Goal: Transaction & Acquisition: Purchase product/service

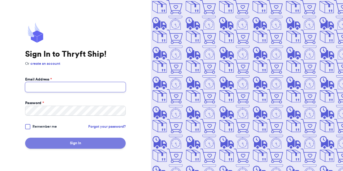
type input "[EMAIL_ADDRESS][DOMAIN_NAME]"
click at [75, 146] on button "Sign In" at bounding box center [75, 143] width 101 height 11
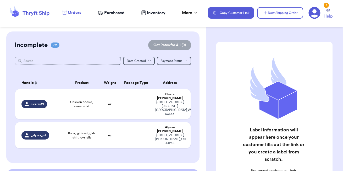
scroll to position [90, 0]
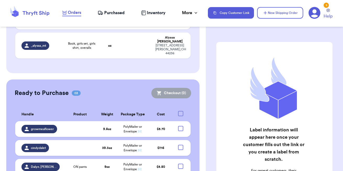
checkbox input "false"
click at [181, 145] on div at bounding box center [180, 147] width 5 height 5
click at [181, 144] on input "checkbox" at bounding box center [180, 144] width 0 height 0
checkbox input "true"
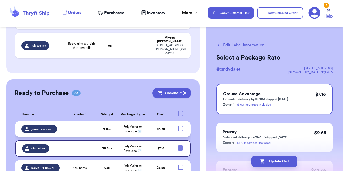
click at [182, 126] on div at bounding box center [180, 128] width 5 height 5
click at [181, 125] on input "checkbox" at bounding box center [180, 125] width 0 height 0
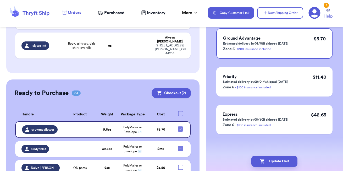
scroll to position [99, 0]
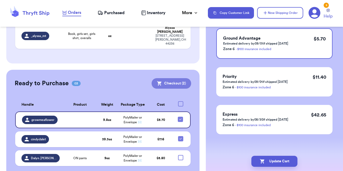
click at [175, 78] on button "Checkout ( 2 )" at bounding box center [172, 83] width 40 height 10
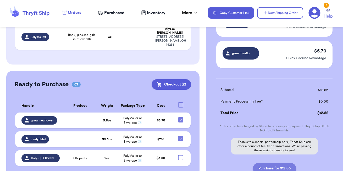
click at [279, 168] on button "Purchase for $12.86" at bounding box center [274, 168] width 43 height 11
checkbox input "false"
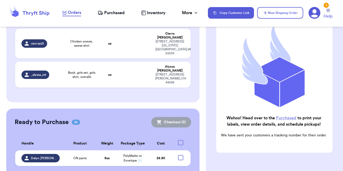
scroll to position [0, 0]
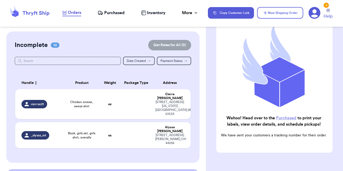
click at [107, 14] on span "Purchased" at bounding box center [114, 13] width 20 height 6
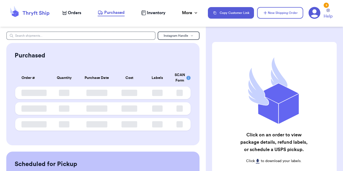
click at [70, 14] on span "Orders" at bounding box center [74, 13] width 13 height 6
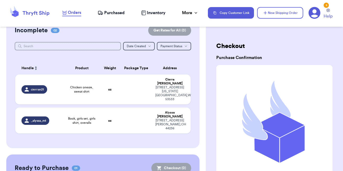
scroll to position [16, 0]
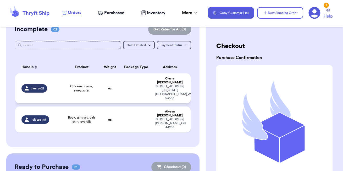
click at [88, 84] on span "Chicken onesie, sweat shirt" at bounding box center [81, 88] width 29 height 8
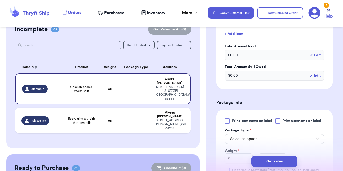
scroll to position [248, 0]
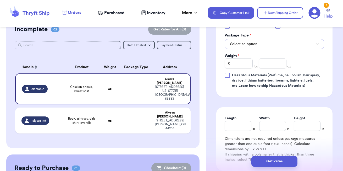
click at [255, 45] on span "Select an option" at bounding box center [243, 43] width 27 height 5
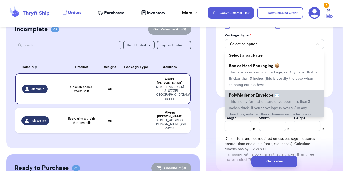
click at [250, 100] on li "PolyMailer or Envelope ✉️ This is only for mailers and envelopes less than 3 in…" at bounding box center [275, 108] width 100 height 36
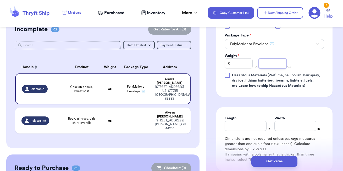
click at [267, 66] on input "number" at bounding box center [273, 63] width 28 height 10
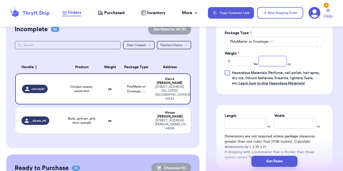
scroll to position [242, 0]
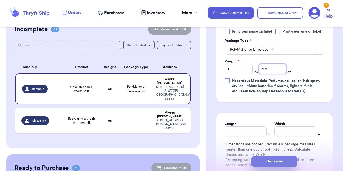
type input "9.5"
click at [275, 161] on button "Get Rates" at bounding box center [274, 161] width 46 height 11
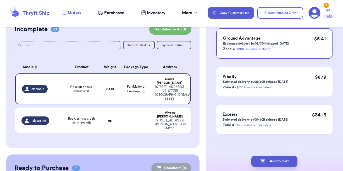
scroll to position [0, 0]
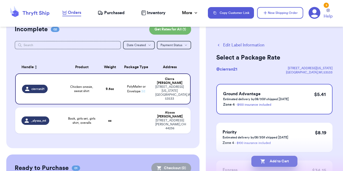
click at [274, 161] on button "Add to Cart" at bounding box center [274, 161] width 46 height 11
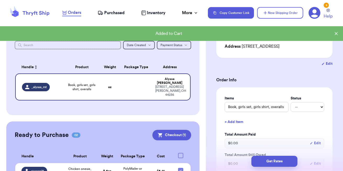
scroll to position [55, 0]
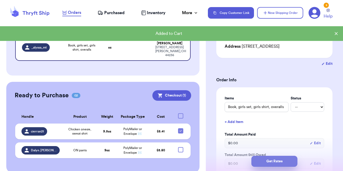
click at [267, 162] on button "Get Rates" at bounding box center [274, 161] width 46 height 11
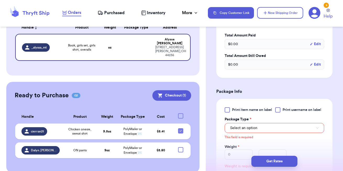
scroll to position [234, 0]
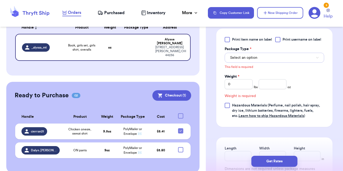
click at [273, 55] on button "Select an option" at bounding box center [275, 58] width 100 height 10
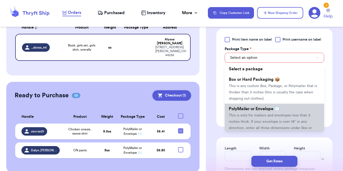
click at [257, 110] on span "PolyMailer or Envelope ✉️" at bounding box center [254, 109] width 51 height 4
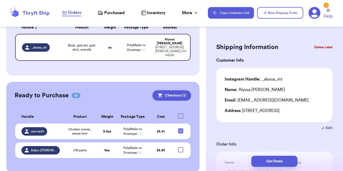
scroll to position [0, 0]
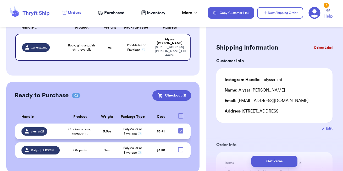
click at [153, 127] on td "$ 5.41" at bounding box center [161, 131] width 26 height 16
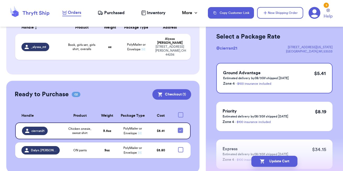
scroll to position [24, 0]
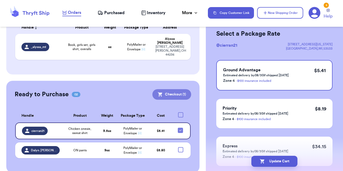
click at [180, 89] on button "Checkout ( 1 )" at bounding box center [171, 94] width 39 height 10
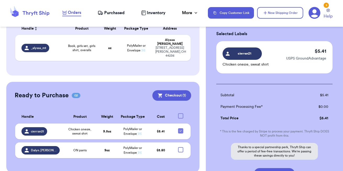
scroll to position [69, 0]
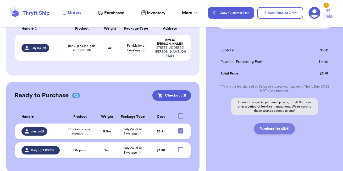
click at [272, 130] on button "Purchase for $5.41" at bounding box center [274, 128] width 41 height 11
checkbox input "false"
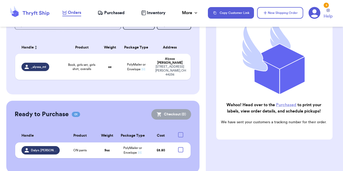
click at [109, 14] on span "Purchased" at bounding box center [114, 13] width 20 height 6
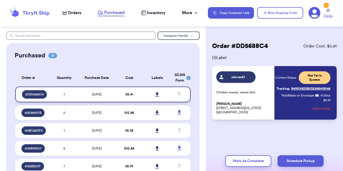
click at [157, 94] on icon at bounding box center [157, 94] width 4 height 4
click at [156, 112] on icon at bounding box center [157, 112] width 4 height 4
